Goal: Information Seeking & Learning: Check status

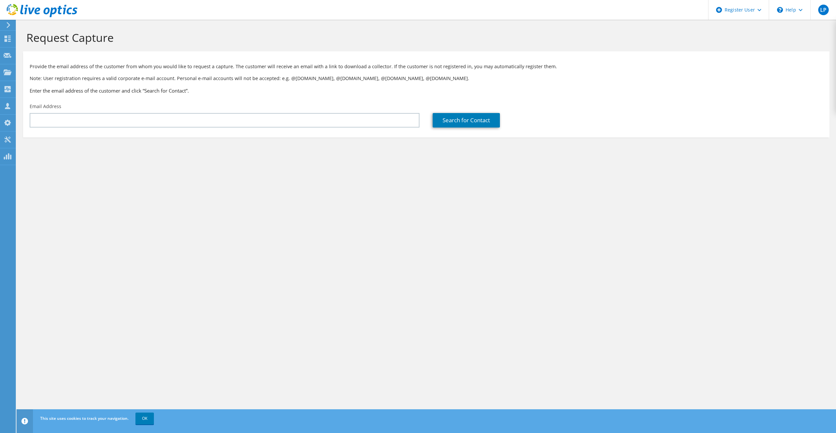
click at [14, 21] on div at bounding box center [38, 11] width 77 height 22
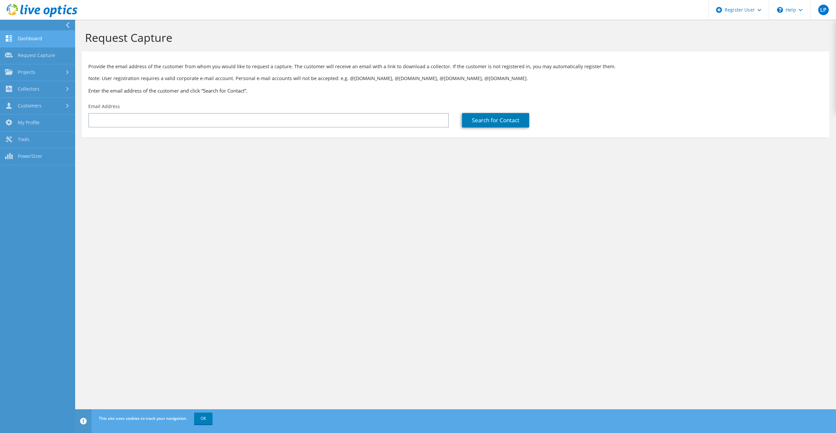
click at [20, 36] on link "Dashboard" at bounding box center [37, 39] width 75 height 17
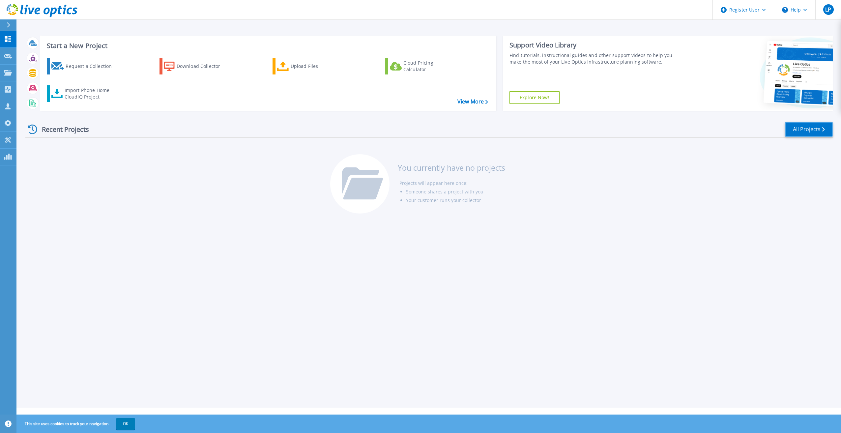
click at [798, 131] on link "All Projects" at bounding box center [809, 129] width 48 height 15
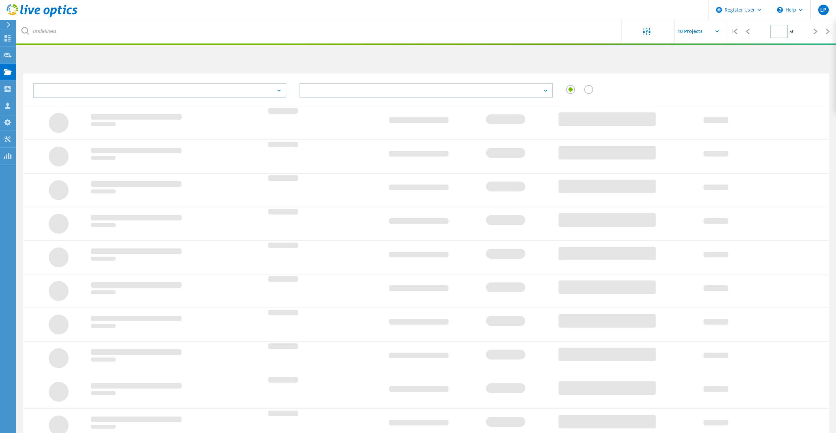
type input "1"
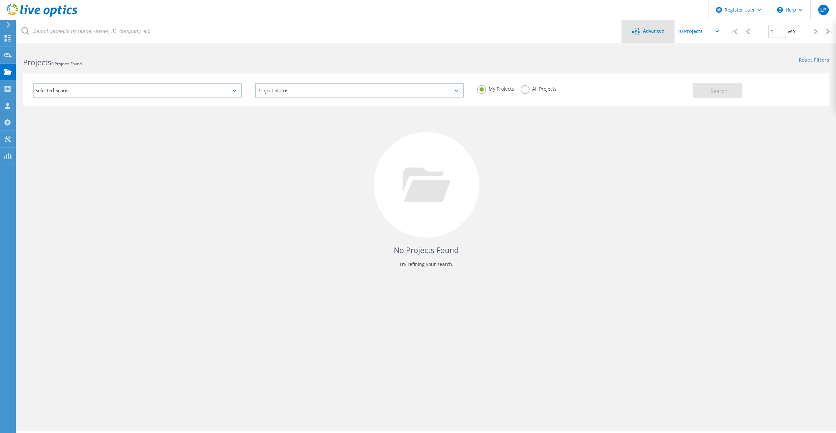
click at [660, 34] on div "Advanced" at bounding box center [648, 32] width 53 height 8
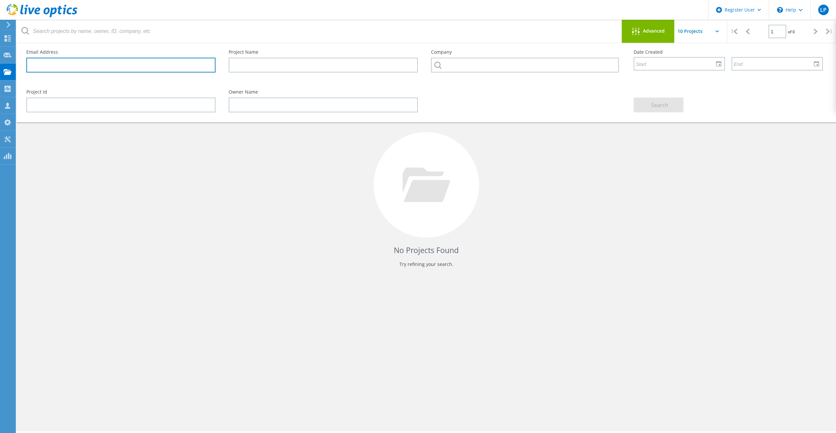
click at [117, 67] on input "text" at bounding box center [120, 65] width 189 height 15
paste input "[PERSON_NAME] <[PERSON_NAME][EMAIL_ADDRESS][PERSON_NAME][DOMAIN_NAME]>"
drag, startPoint x: 59, startPoint y: 65, endPoint x: 15, endPoint y: 64, distance: 43.9
click at [18, 64] on div "Email Address [PERSON_NAME] <[PERSON_NAME][EMAIL_ADDRESS][PERSON_NAME][DOMAIN_N…" at bounding box center [426, 82] width 820 height 79
click at [114, 66] on input "[PERSON_NAME][EMAIL_ADDRESS][PERSON_NAME][DOMAIN_NAME]>" at bounding box center [120, 65] width 189 height 15
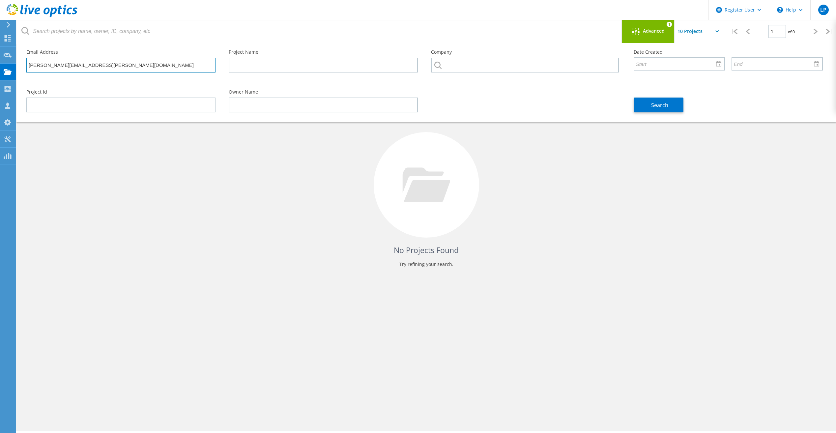
type input "[PERSON_NAME][EMAIL_ADDRESS][PERSON_NAME][DOMAIN_NAME]"
click at [235, 243] on div "No Projects Found Try refining your search." at bounding box center [426, 191] width 807 height 170
click at [669, 100] on button "Search" at bounding box center [659, 105] width 50 height 15
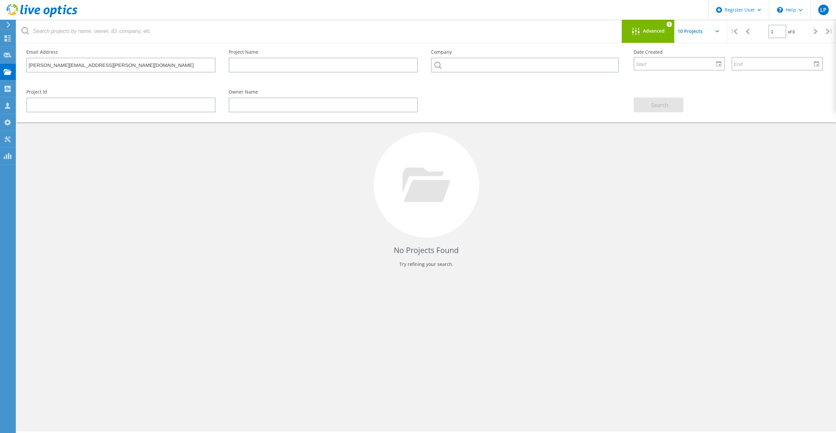
click at [645, 25] on div "Advanced 1" at bounding box center [648, 31] width 53 height 23
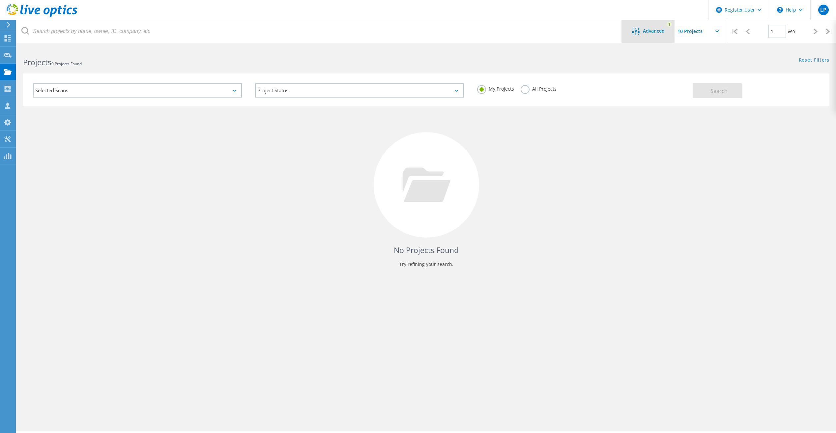
click at [643, 29] on span "Advanced" at bounding box center [654, 31] width 22 height 5
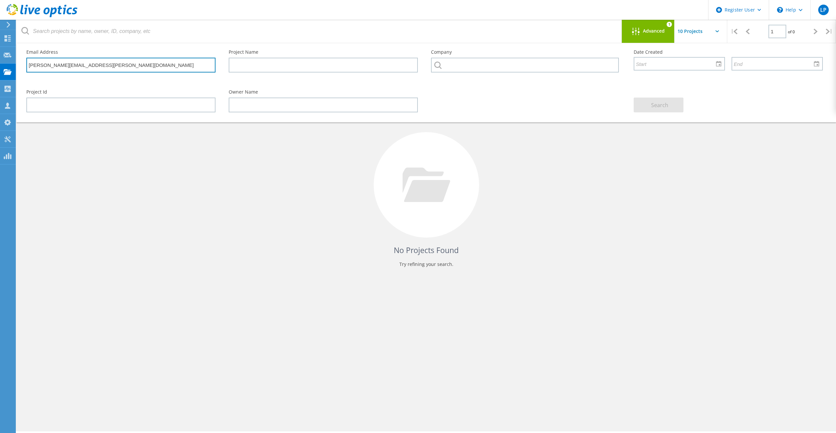
click at [137, 62] on input "[PERSON_NAME][EMAIL_ADDRESS][PERSON_NAME][DOMAIN_NAME]" at bounding box center [120, 65] width 189 height 15
click at [553, 108] on div "Project Id Owner Name Search" at bounding box center [425, 101] width 810 height 36
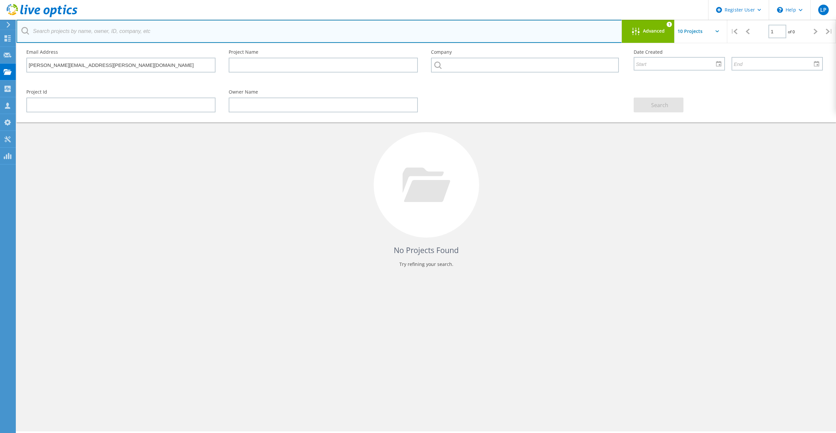
click at [67, 29] on input "text" at bounding box center [319, 31] width 606 height 23
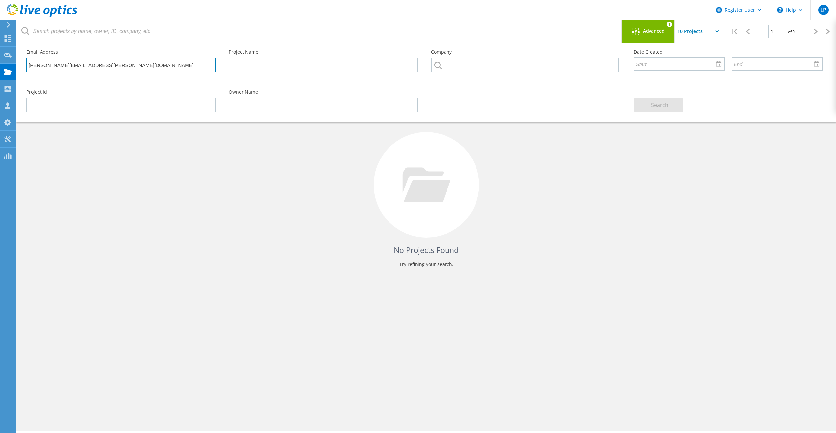
click at [105, 65] on input "[PERSON_NAME][EMAIL_ADDRESS][PERSON_NAME][DOMAIN_NAME]" at bounding box center [120, 65] width 189 height 15
click at [551, 92] on div "Project Id Owner Name Search" at bounding box center [425, 101] width 810 height 36
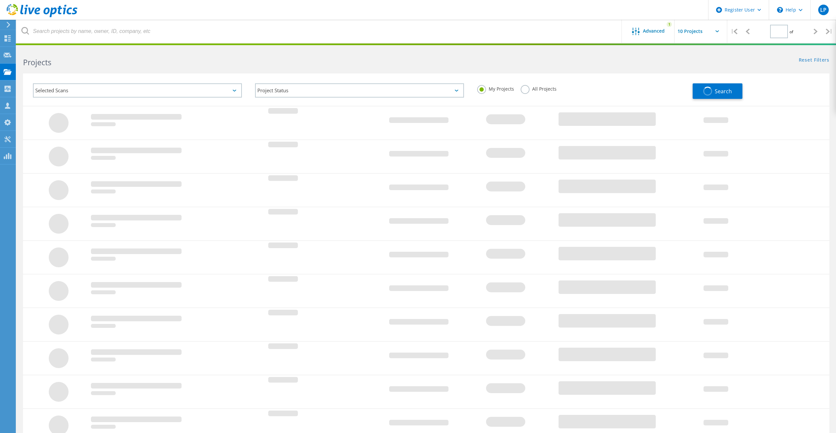
type input "1"
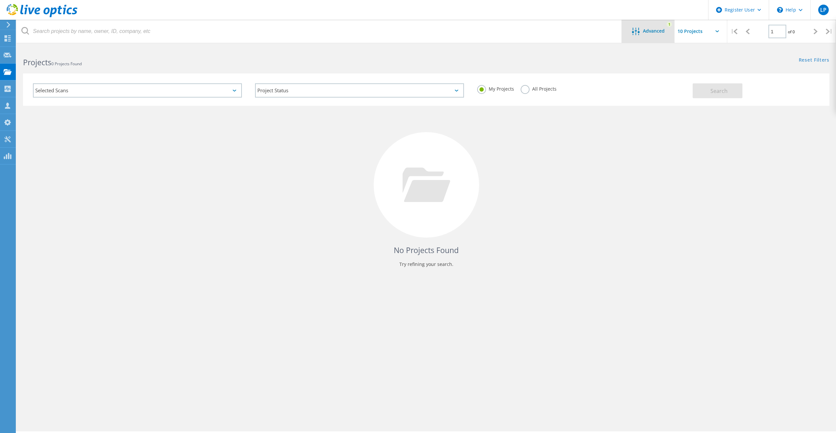
click at [646, 29] on span "Advanced" at bounding box center [654, 31] width 22 height 5
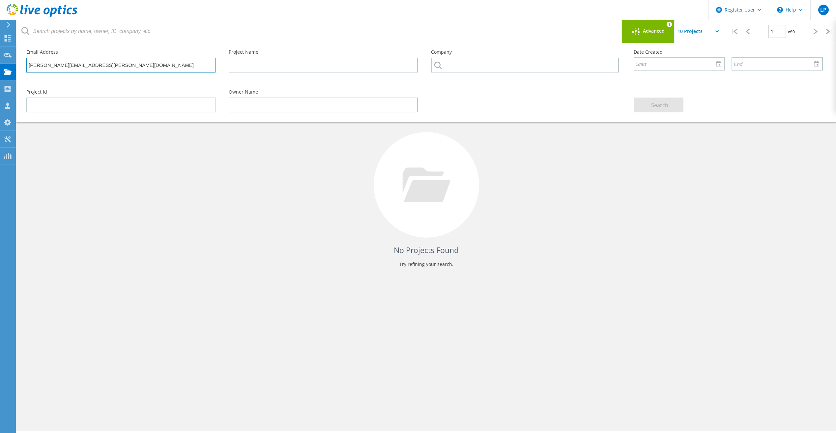
click at [111, 65] on input "[PERSON_NAME][EMAIL_ADDRESS][PERSON_NAME][DOMAIN_NAME]" at bounding box center [120, 65] width 189 height 15
drag, startPoint x: 111, startPoint y: 65, endPoint x: 73, endPoint y: 79, distance: 40.7
click at [73, 79] on div "Email Address seth.allums@clackamas.edu Project Name Company Date Created" at bounding box center [425, 63] width 810 height 40
drag, startPoint x: 93, startPoint y: 84, endPoint x: 115, endPoint y: 66, distance: 29.0
click at [93, 84] on div "Project Id" at bounding box center [121, 101] width 202 height 36
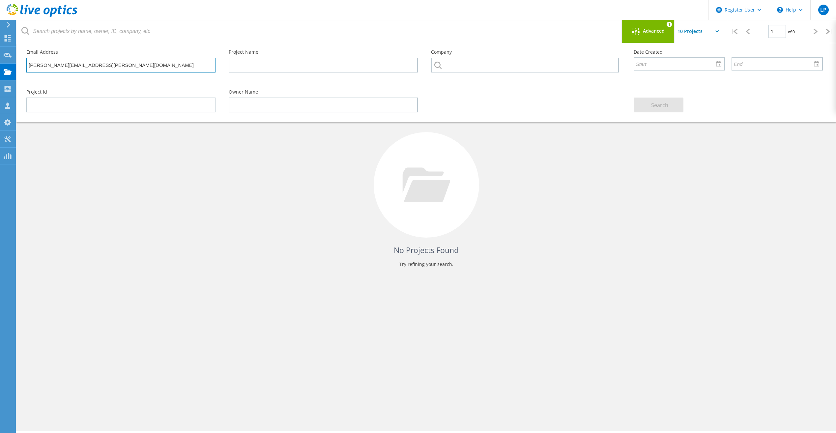
click at [116, 63] on input "[PERSON_NAME][EMAIL_ADDRESS][PERSON_NAME][DOMAIN_NAME]" at bounding box center [120, 65] width 189 height 15
type input "[PERSON_NAME][EMAIL_ADDRESS][PERSON_NAME][DOMAIN_NAME]"
click at [670, 106] on button "Search" at bounding box center [659, 105] width 50 height 15
click at [130, 65] on input "[PERSON_NAME][EMAIL_ADDRESS][PERSON_NAME][DOMAIN_NAME]" at bounding box center [120, 65] width 189 height 15
click at [636, 30] on icon at bounding box center [636, 32] width 8 height 8
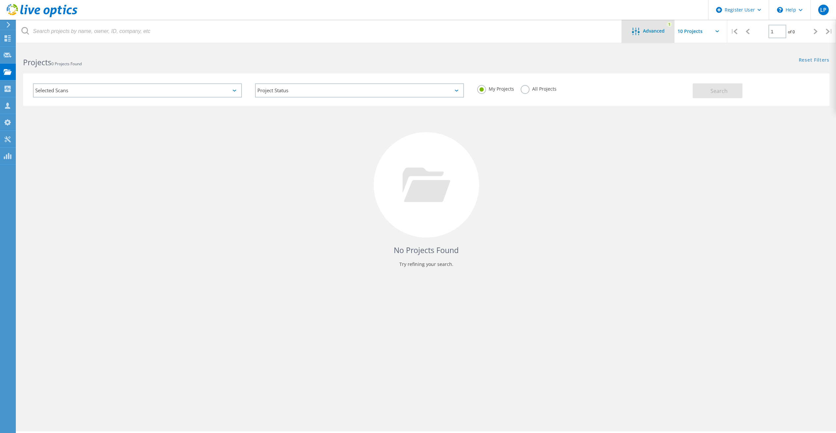
click at [661, 31] on span "Advanced" at bounding box center [654, 31] width 22 height 5
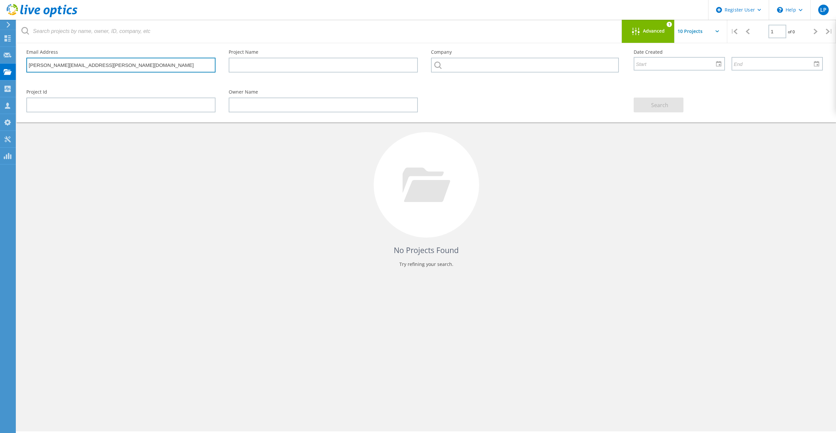
click at [123, 64] on input "[PERSON_NAME][EMAIL_ADDRESS][PERSON_NAME][DOMAIN_NAME]" at bounding box center [120, 65] width 189 height 15
drag, startPoint x: 121, startPoint y: 69, endPoint x: 14, endPoint y: 68, distance: 107.8
click at [14, 68] on div "Register User \n Help Explore Helpful Articles Contact Support LP Dell User Liz…" at bounding box center [418, 250] width 836 height 404
click at [227, 189] on div "No Projects Found Try refining your search." at bounding box center [426, 191] width 807 height 170
click at [4, 72] on use at bounding box center [8, 72] width 8 height 6
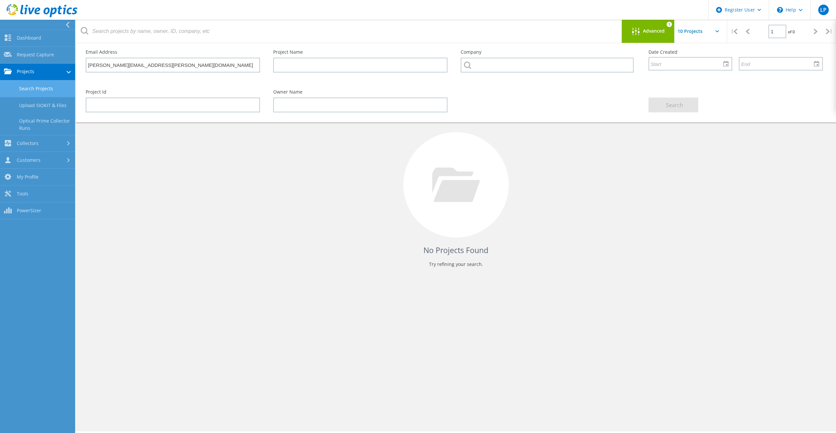
click at [46, 86] on link "Search Projects" at bounding box center [37, 88] width 75 height 17
click at [35, 89] on link "Search Projects" at bounding box center [37, 88] width 75 height 17
click at [197, 158] on div "No Projects Found Try refining your search." at bounding box center [455, 191] width 747 height 170
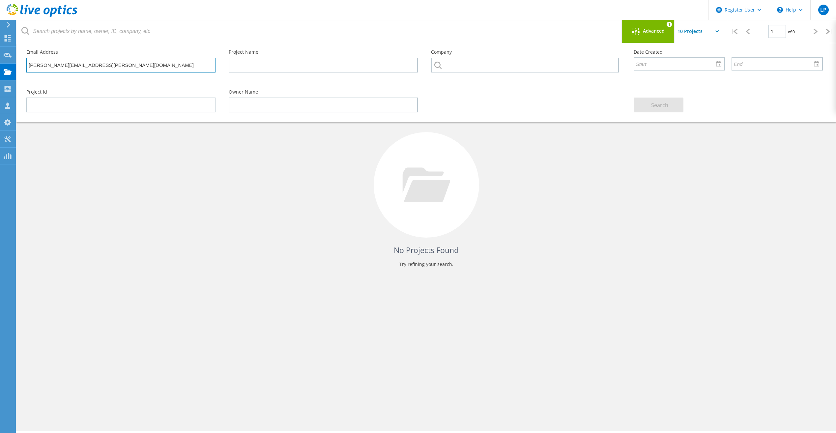
click at [96, 69] on input "[PERSON_NAME][EMAIL_ADDRESS][PERSON_NAME][DOMAIN_NAME]" at bounding box center [120, 65] width 189 height 15
